Goal: Information Seeking & Learning: Learn about a topic

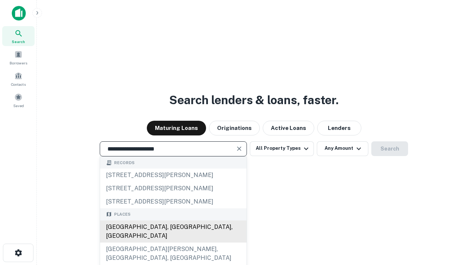
click at [173, 242] on div "Santa Monica, CA, USA" at bounding box center [173, 231] width 146 height 22
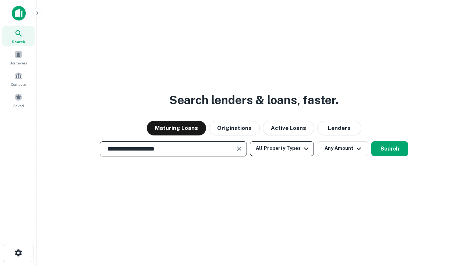
type input "**********"
click at [282, 148] on button "All Property Types" at bounding box center [282, 148] width 64 height 15
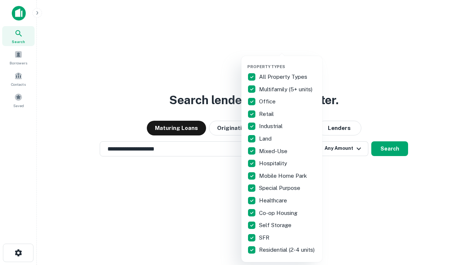
click at [288, 62] on button "button" at bounding box center [287, 62] width 81 height 0
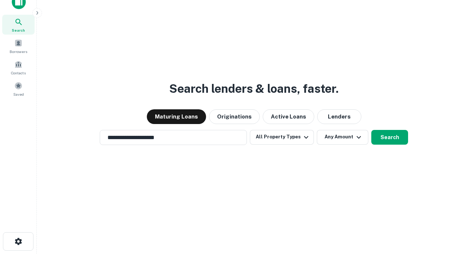
scroll to position [4, 89]
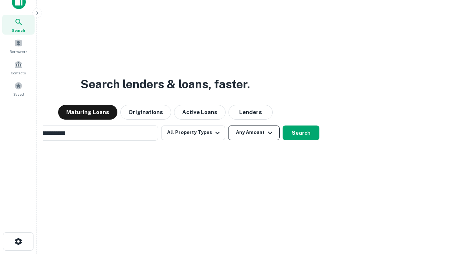
click at [228, 125] on button "Any Amount" at bounding box center [254, 132] width 52 height 15
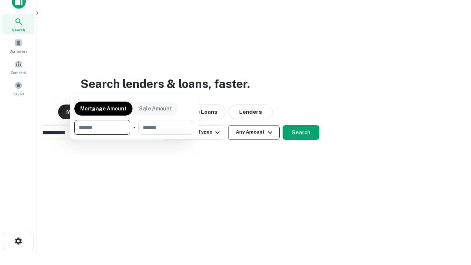
scroll to position [53, 208]
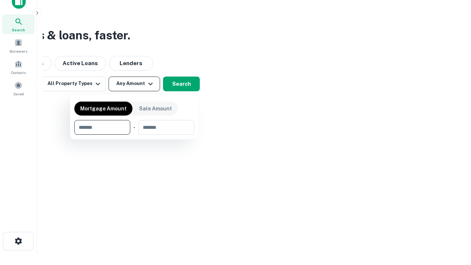
type input "*******"
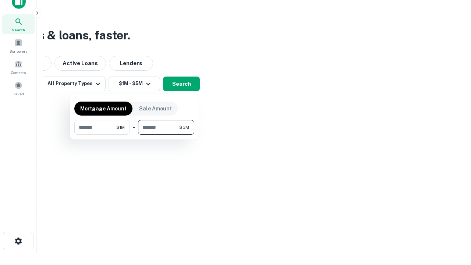
type input "*******"
click at [134, 135] on button "button" at bounding box center [134, 135] width 120 height 0
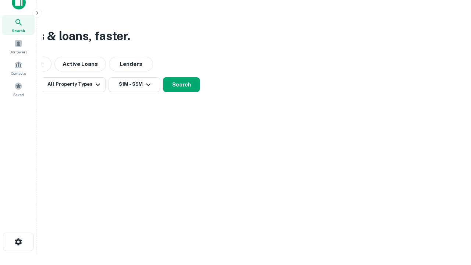
scroll to position [4, 136]
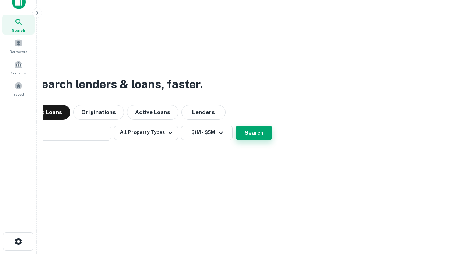
click at [235, 125] on button "Search" at bounding box center [253, 132] width 37 height 15
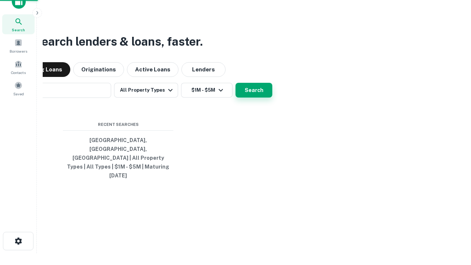
scroll to position [20, 208]
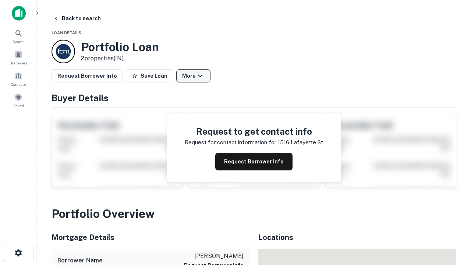
click at [193, 76] on button "More" at bounding box center [193, 75] width 34 height 13
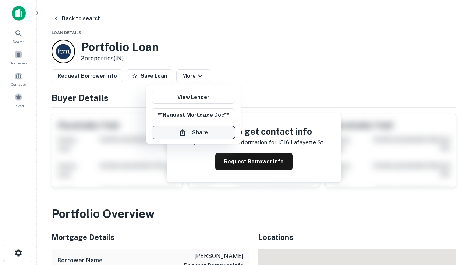
click at [193, 132] on button "Share" at bounding box center [194, 132] width 84 height 13
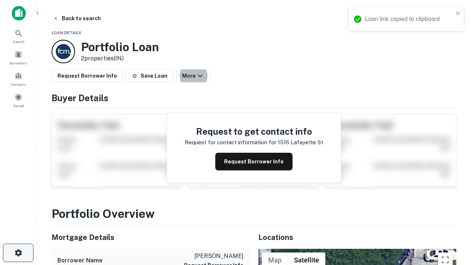
click at [18, 253] on icon "button" at bounding box center [18, 252] width 9 height 9
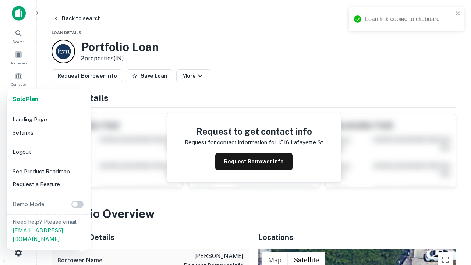
click at [49, 152] on li "Logout" at bounding box center [49, 151] width 79 height 13
